Goal: Transaction & Acquisition: Obtain resource

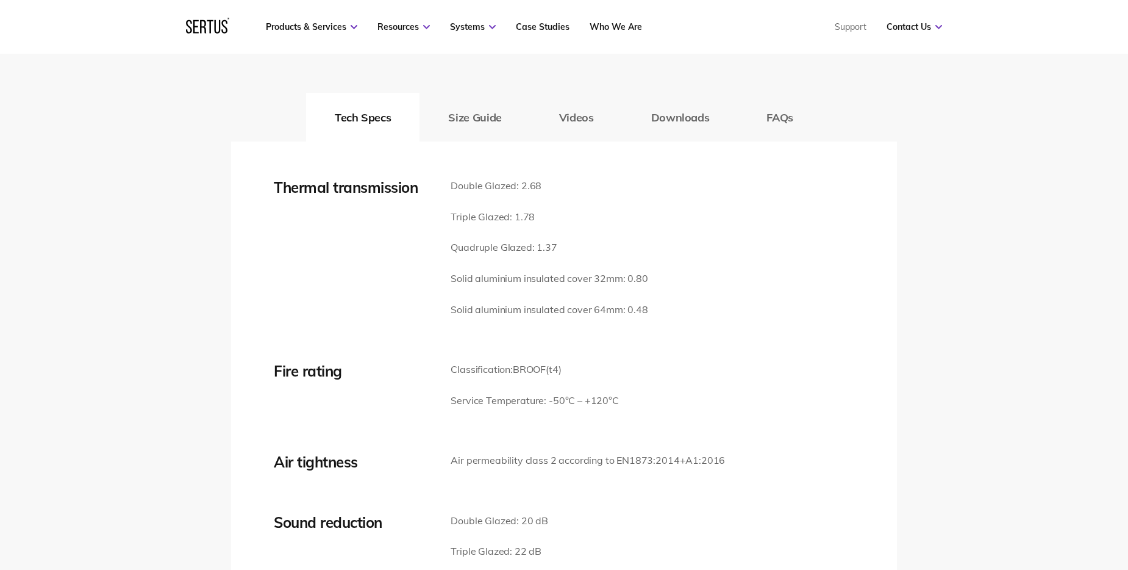
scroll to position [1769, 0]
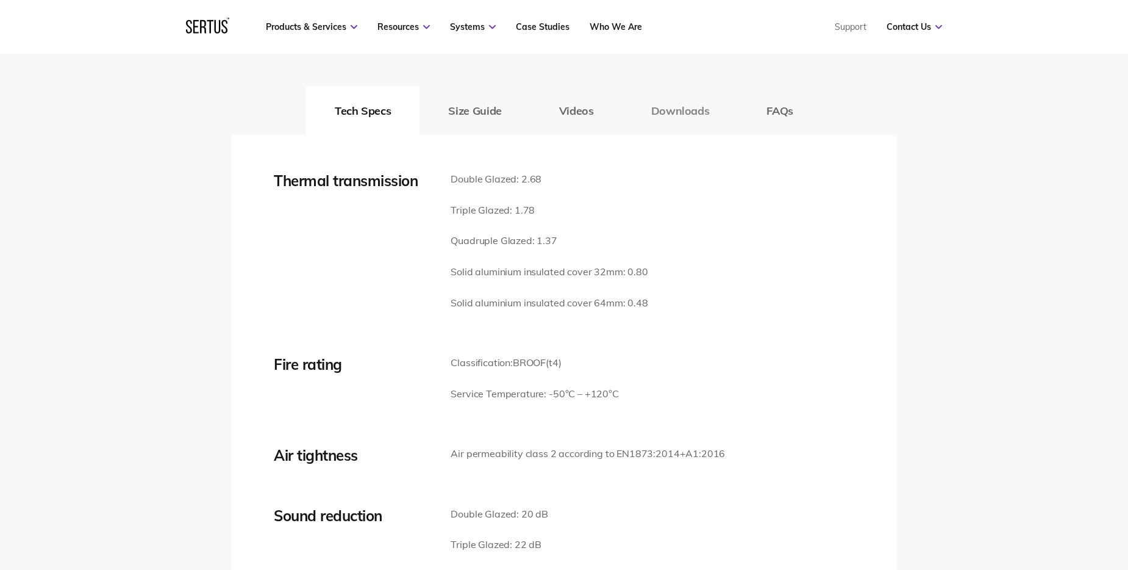
click at [696, 111] on button "Downloads" at bounding box center [681, 110] width 116 height 49
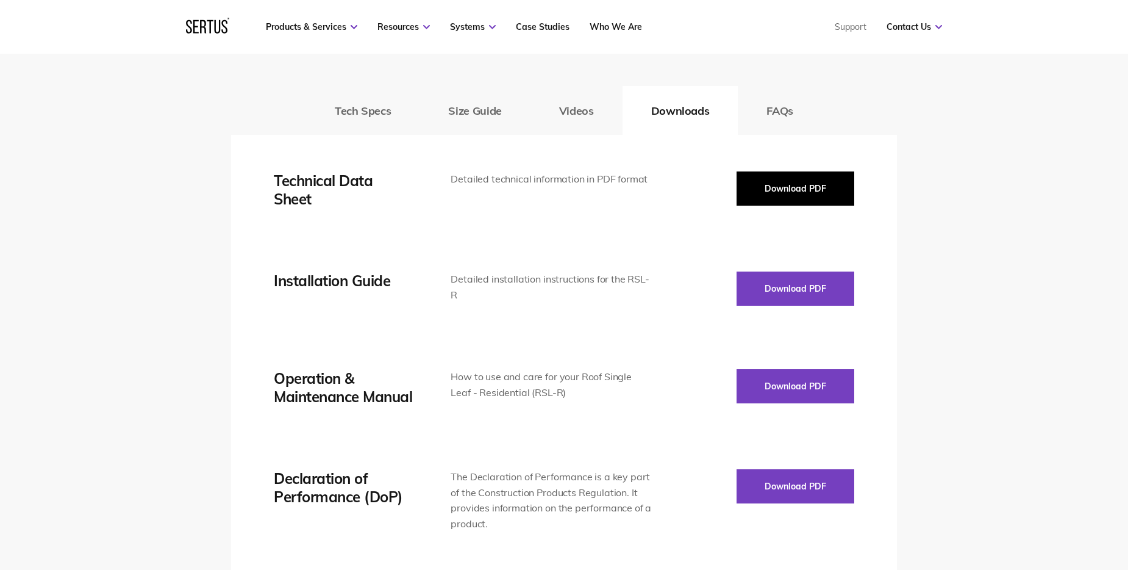
click at [800, 185] on button "Download PDF" at bounding box center [796, 188] width 118 height 34
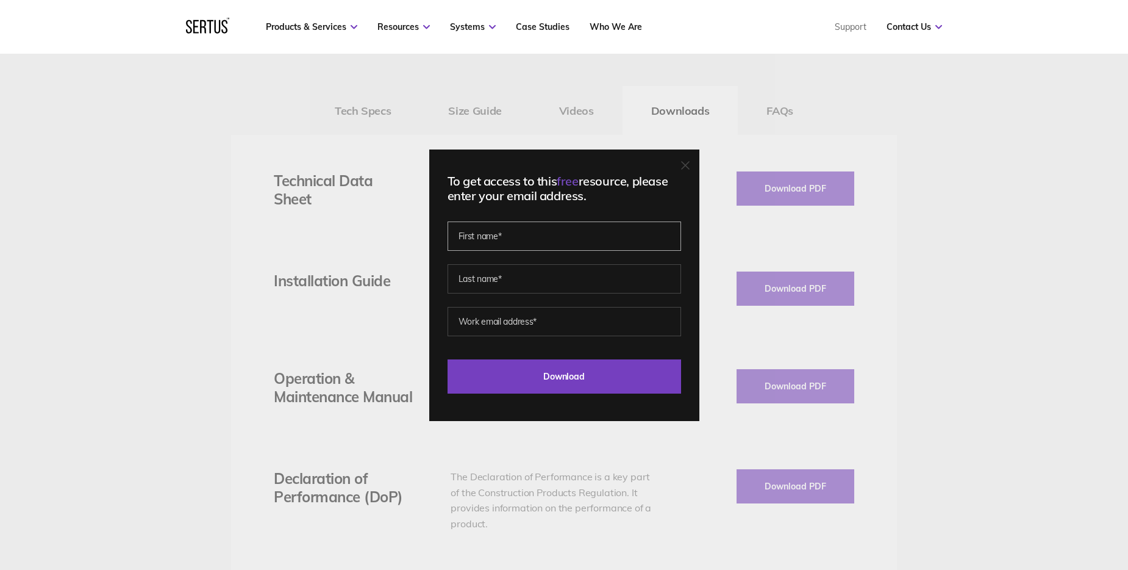
click at [556, 226] on input "text" at bounding box center [565, 235] width 234 height 29
type input "Levi"
type input "Trepte"
type input "levitrepte@londonmep.co.uk"
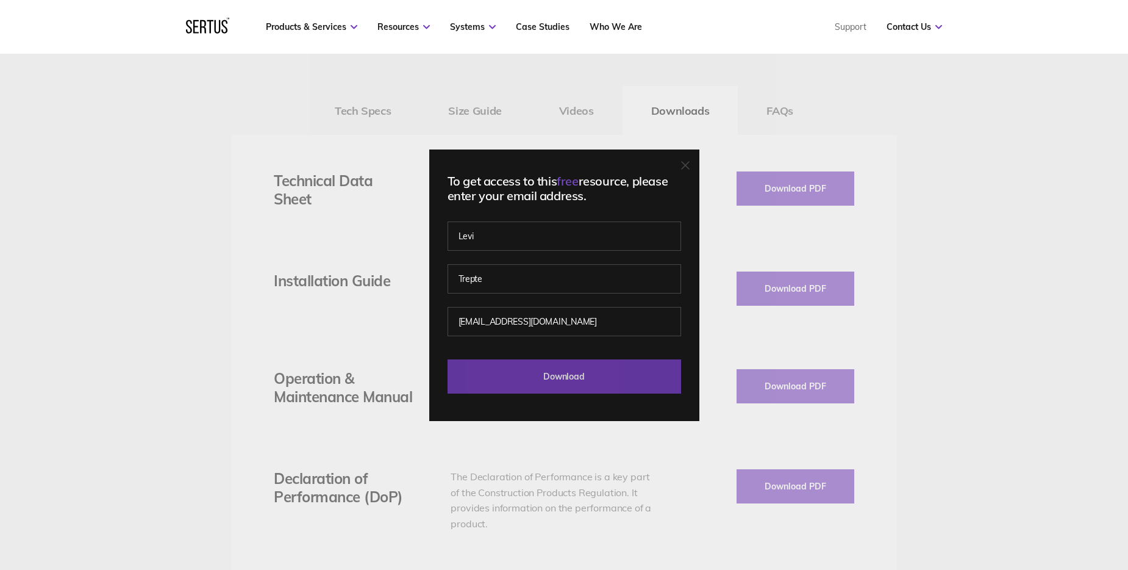
click at [541, 377] on input "Download" at bounding box center [565, 376] width 234 height 34
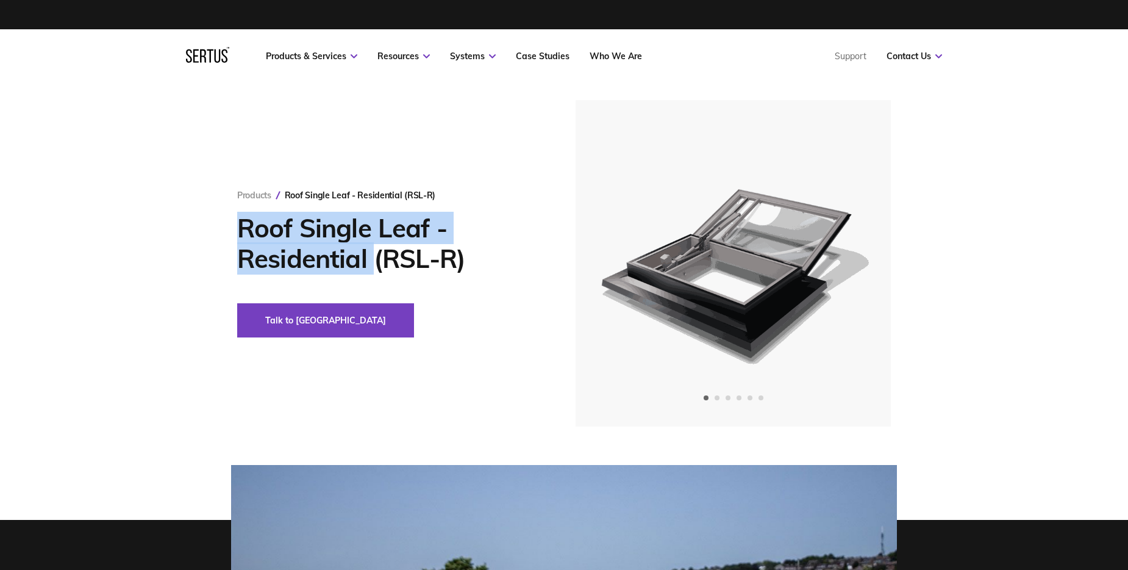
drag, startPoint x: 229, startPoint y: 227, endPoint x: 371, endPoint y: 264, distance: 147.3
click at [371, 264] on div "Products Roof Single Leaf - Residential (RSL-R) Roof Single Leaf - Residential …" at bounding box center [564, 263] width 715 height 326
copy h1 "Roof Single Leaf - Residential"
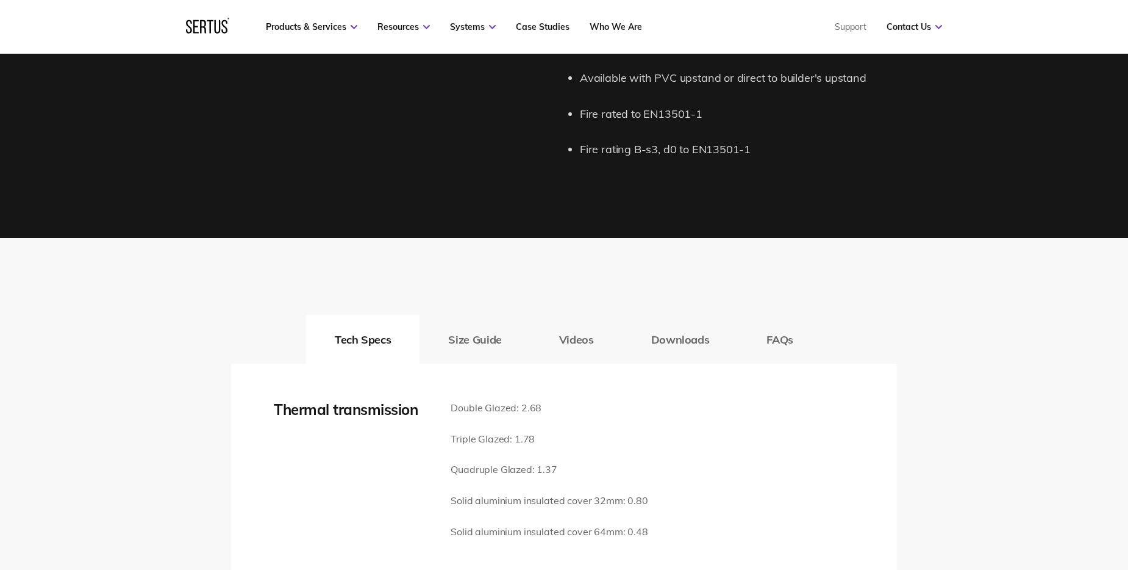
scroll to position [1708, 0]
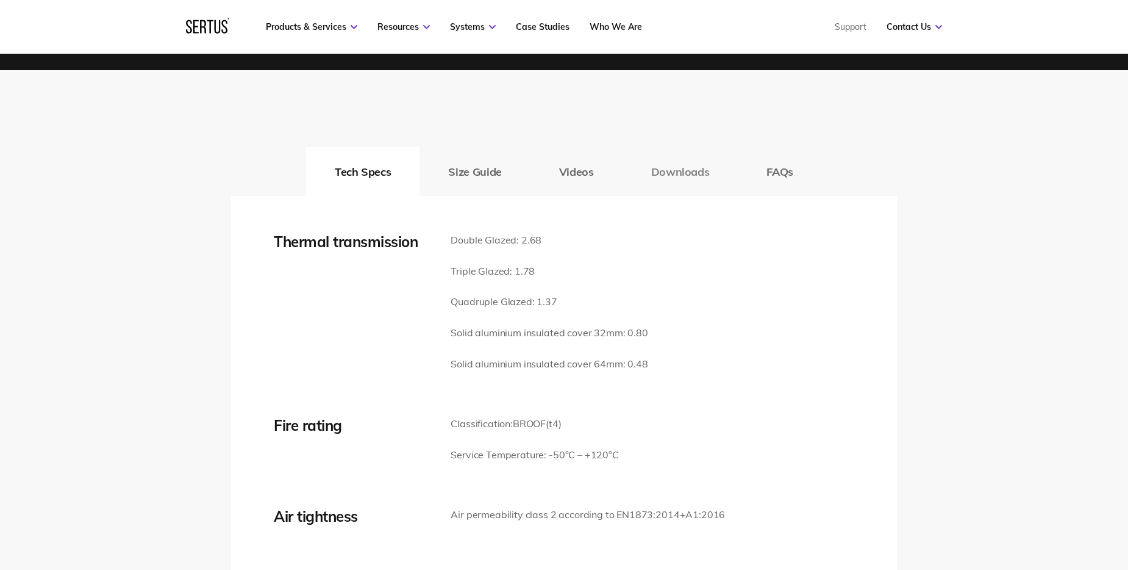
click at [670, 166] on button "Downloads" at bounding box center [681, 171] width 116 height 49
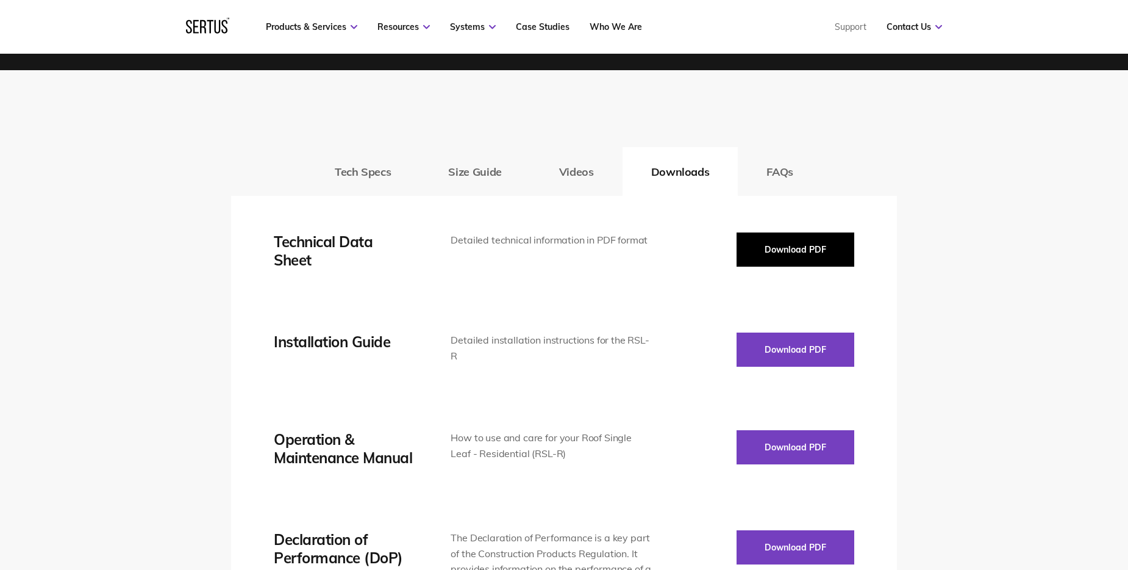
click at [782, 260] on button "Download PDF" at bounding box center [796, 249] width 118 height 34
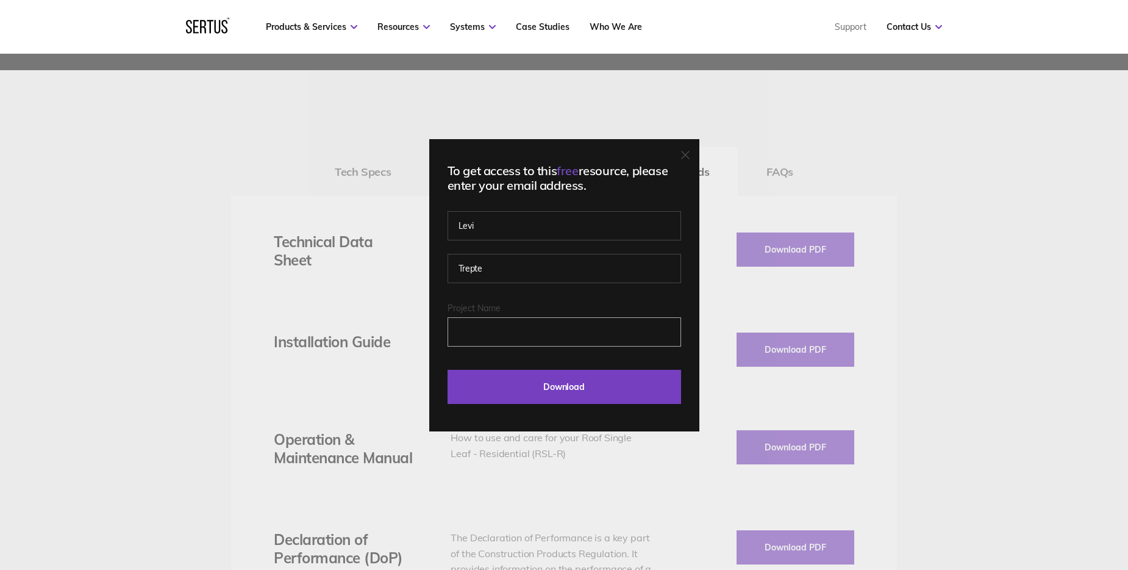
click at [567, 341] on input "Project Name" at bounding box center [565, 331] width 234 height 29
type input "St Olaves"
click at [448, 370] on input "Download" at bounding box center [565, 387] width 234 height 34
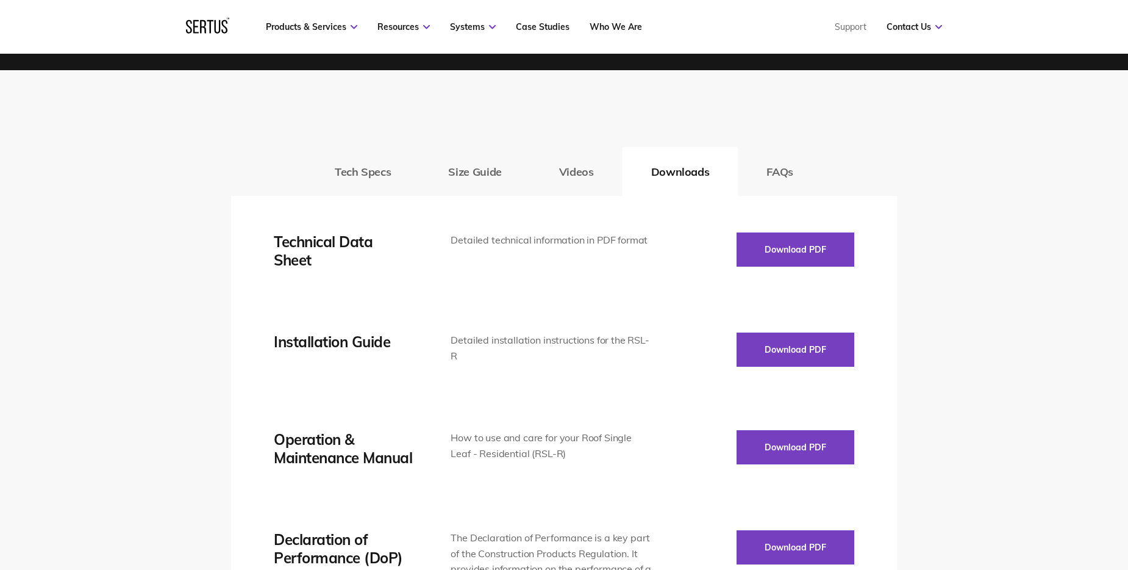
click at [198, 420] on div "Tech Specs Size Guide Videos Downloads FAQs Thermal transmission Double Glazed:…" at bounding box center [564, 476] width 1128 height 812
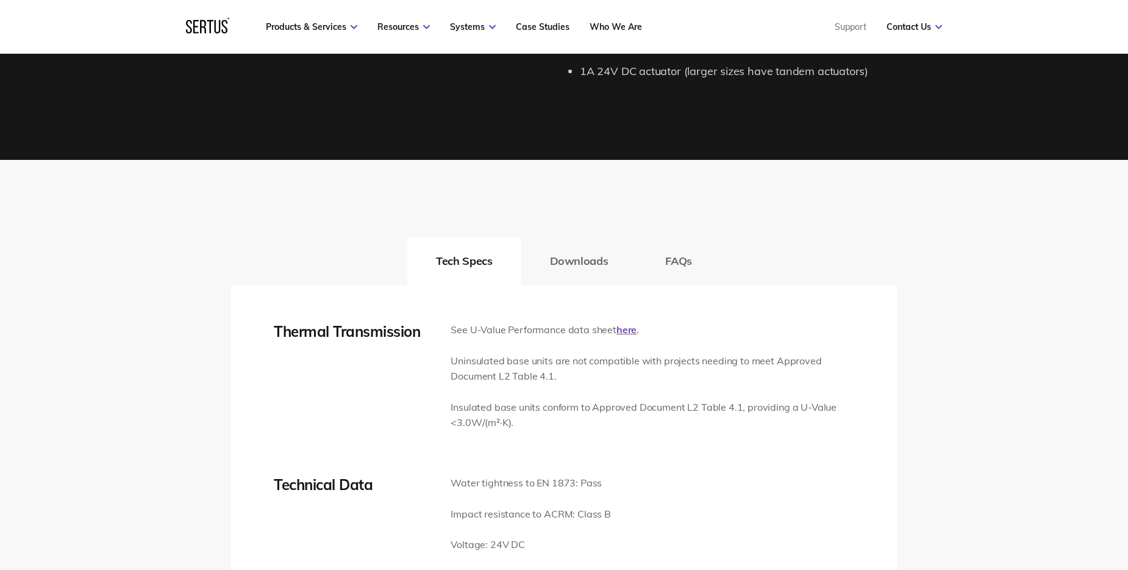
scroll to position [1708, 0]
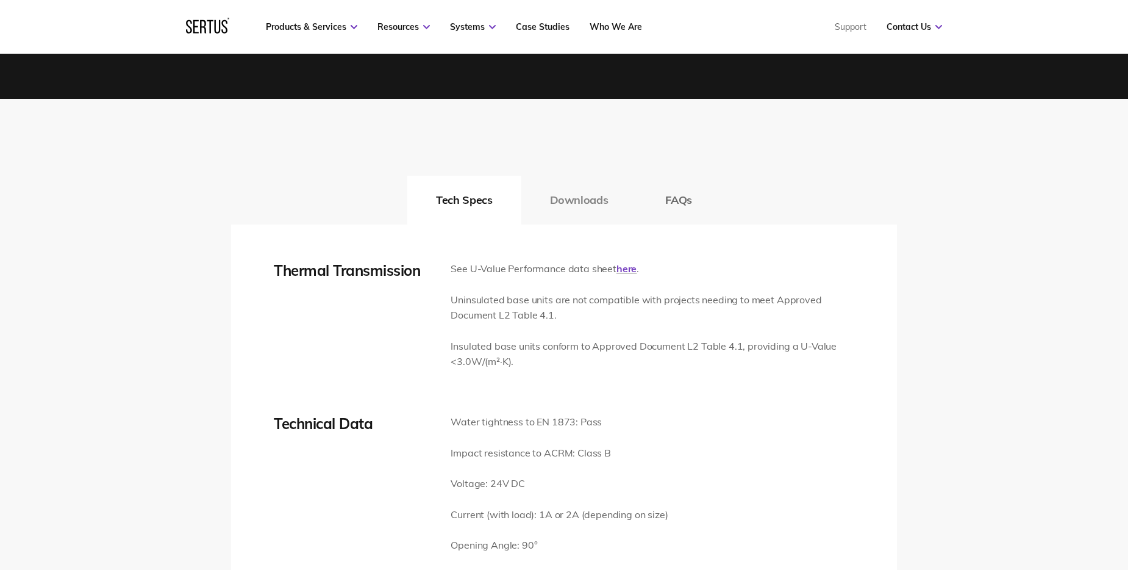
click at [560, 213] on button "Downloads" at bounding box center [579, 200] width 116 height 49
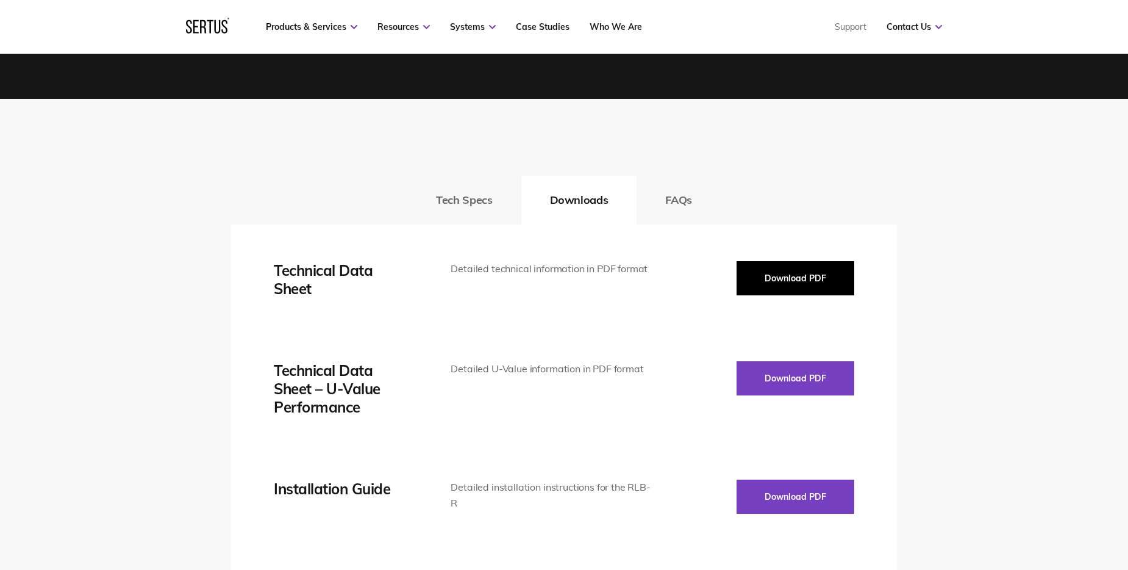
click at [808, 270] on button "Download PDF" at bounding box center [796, 278] width 118 height 34
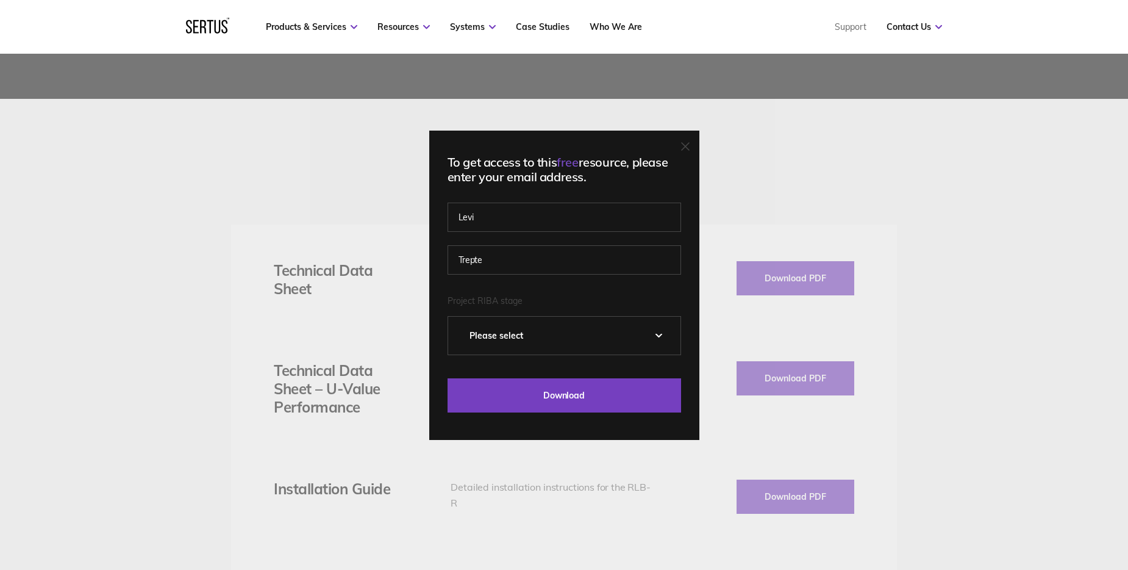
click at [503, 329] on select "Please Select 0 – Strategic Definition 1 - Preparation & Brief 2 - Concept Desi…" at bounding box center [564, 336] width 232 height 38
click at [453, 317] on select "Please Select 0 – Strategic Definition 1 - Preparation & Brief 2 - Concept Desi…" at bounding box center [564, 336] width 232 height 38
click at [550, 334] on select "Please Select 0 – Strategic Definition 1 - Preparation & Brief 2 - Concept Desi…" at bounding box center [564, 336] width 232 height 38
select select "6 - Handover & Close Out"
click at [453, 317] on select "Please Select 0 – Strategic Definition 1 - Preparation & Brief 2 - Concept Desi…" at bounding box center [564, 336] width 232 height 38
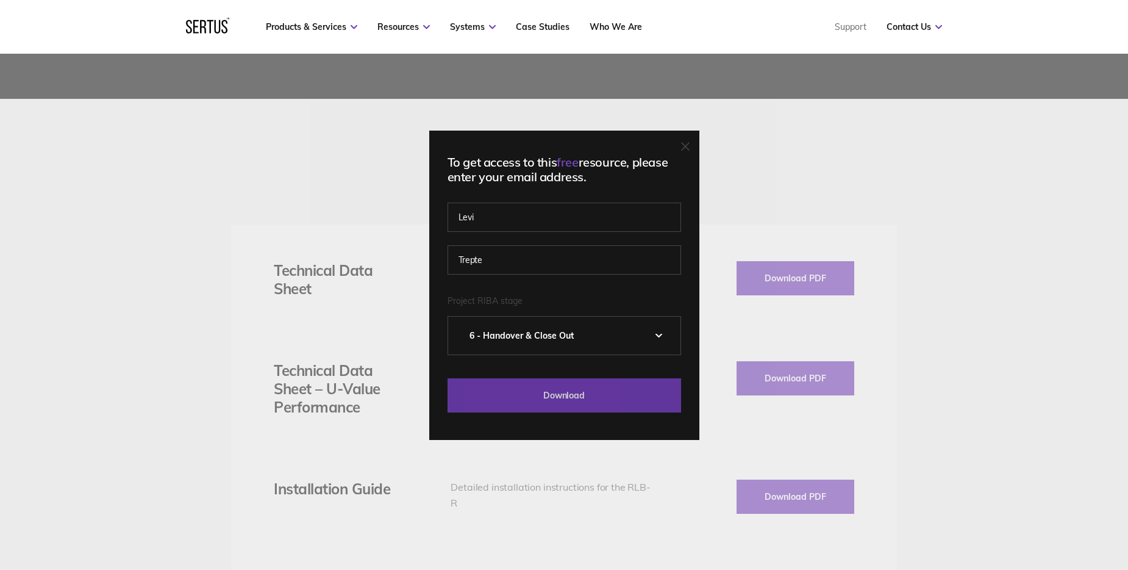
click at [515, 406] on input "Download" at bounding box center [565, 395] width 234 height 34
